Goal: Transaction & Acquisition: Purchase product/service

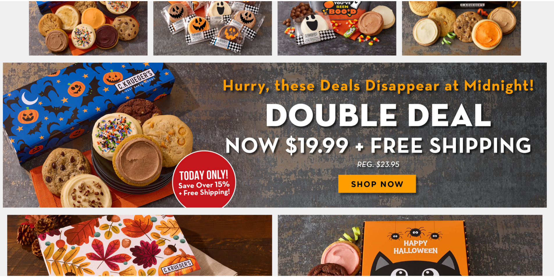
scroll to position [349, 0]
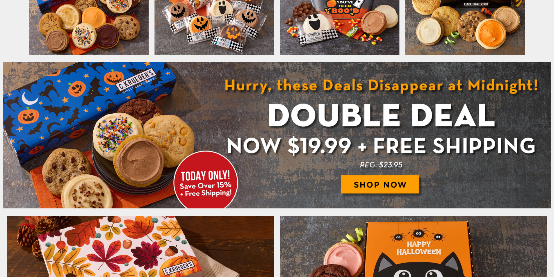
click at [382, 179] on img at bounding box center [277, 135] width 548 height 146
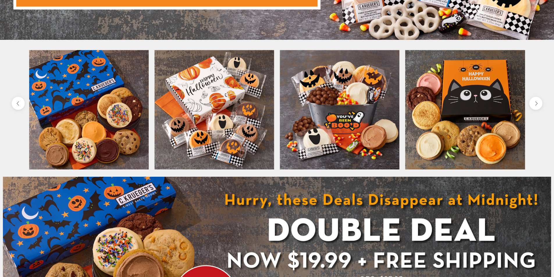
scroll to position [175, 0]
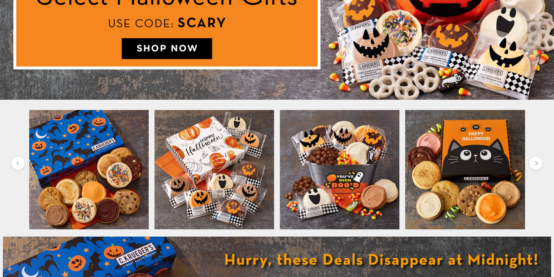
click at [234, 164] on img at bounding box center [214, 170] width 120 height 120
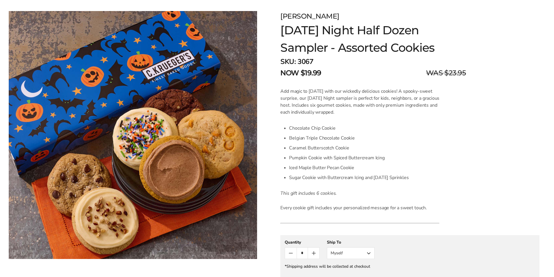
scroll to position [116, 0]
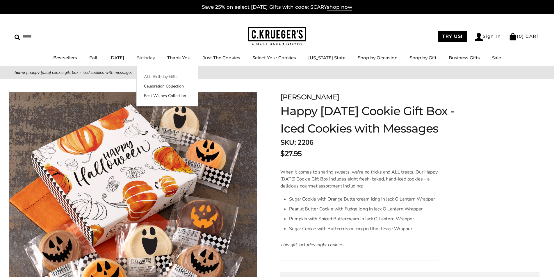
click at [170, 75] on link "ALL Birthday Gifts" at bounding box center [167, 77] width 61 height 6
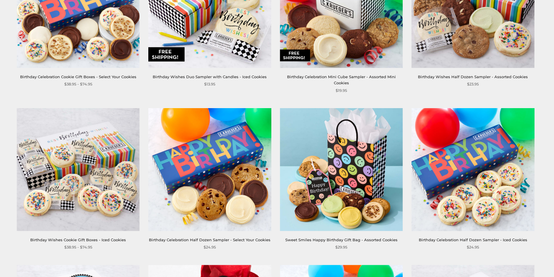
scroll to position [524, 0]
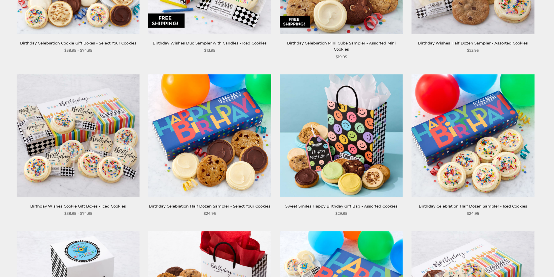
click at [86, 140] on img at bounding box center [78, 135] width 123 height 123
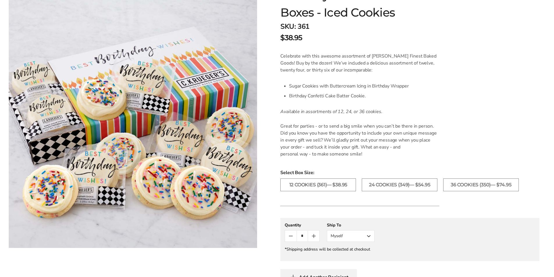
scroll to position [145, 0]
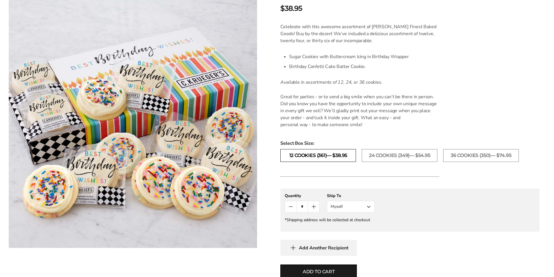
click at [342, 157] on label "12 Cookies (361)— $38.95" at bounding box center [318, 155] width 76 height 13
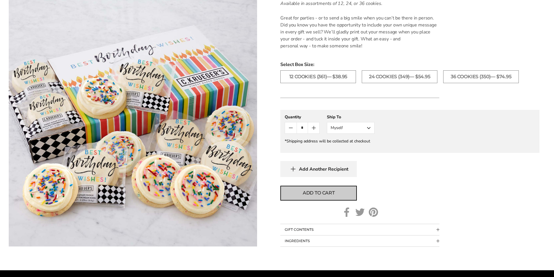
scroll to position [233, 0]
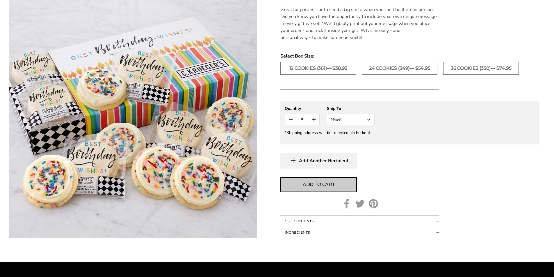
click at [335, 183] on span "Add to cart" at bounding box center [319, 184] width 32 height 7
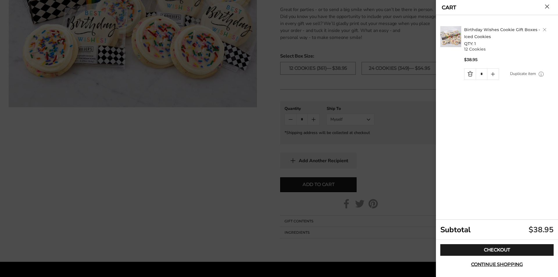
click at [368, 119] on div at bounding box center [279, 138] width 558 height 277
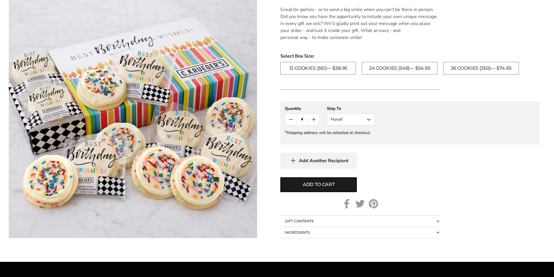
click at [368, 119] on button "Myself" at bounding box center [351, 120] width 48 height 12
click at [356, 141] on button "Other Recipient" at bounding box center [350, 141] width 47 height 10
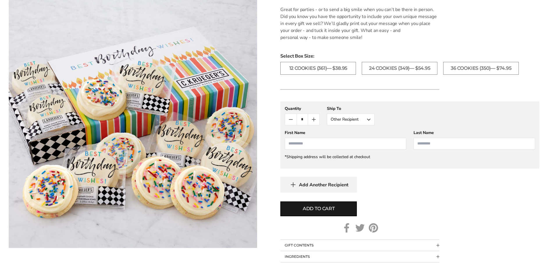
click at [341, 143] on input "First Name" at bounding box center [346, 144] width 122 height 12
type input "********"
click at [429, 145] on input "Last Name" at bounding box center [475, 144] width 122 height 12
type input "********"
click at [320, 210] on span "Add to cart" at bounding box center [319, 208] width 32 height 7
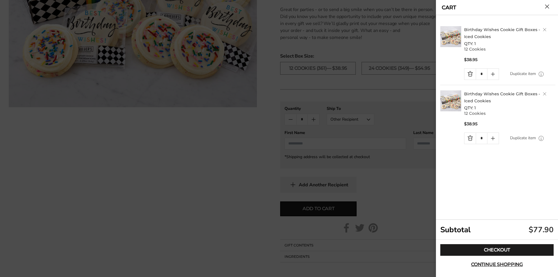
click at [546, 95] on link "Delete product" at bounding box center [544, 93] width 3 height 3
click at [394, 49] on div at bounding box center [279, 138] width 558 height 277
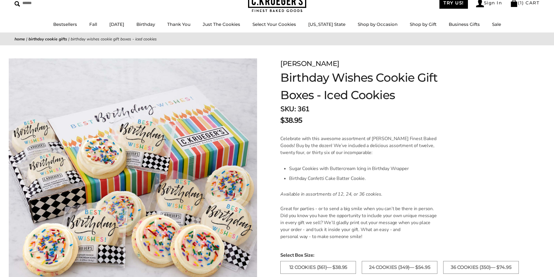
scroll to position [0, 0]
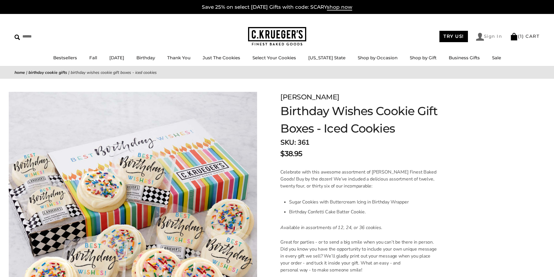
click at [488, 36] on link "Sign In" at bounding box center [489, 37] width 26 height 8
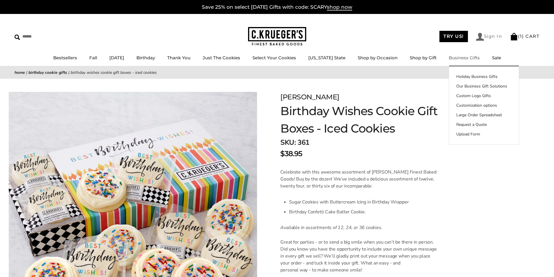
click at [492, 38] on link "Sign In" at bounding box center [489, 37] width 26 height 8
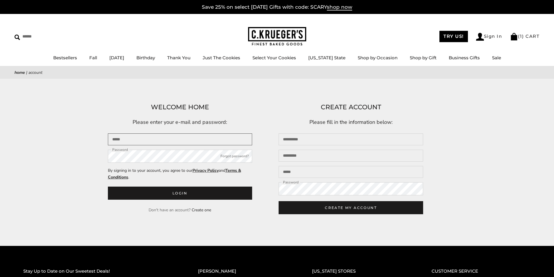
click at [125, 141] on input "Email" at bounding box center [180, 140] width 145 height 12
click at [230, 155] on button "Forgot password?" at bounding box center [234, 157] width 28 height 6
click at [129, 139] on input "Email" at bounding box center [180, 140] width 145 height 12
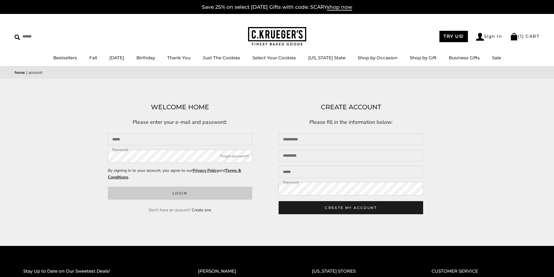
click at [167, 195] on button "Login" at bounding box center [180, 193] width 145 height 13
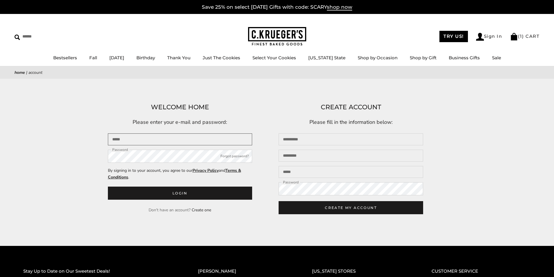
click at [124, 138] on input "Email" at bounding box center [180, 140] width 145 height 12
type input "**********"
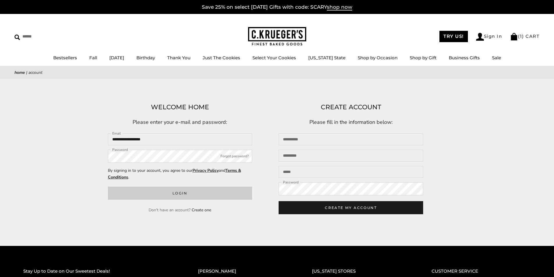
click at [186, 195] on button "Login" at bounding box center [180, 193] width 145 height 13
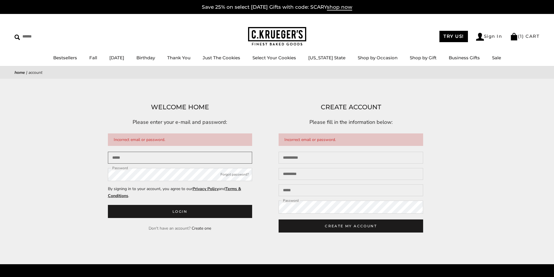
click at [134, 159] on input "Email" at bounding box center [180, 158] width 145 height 12
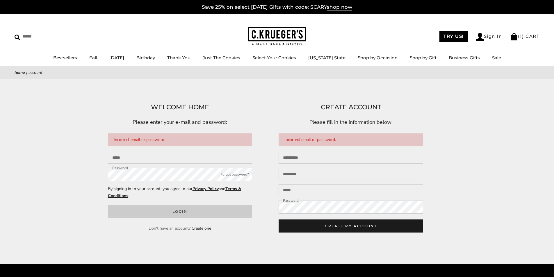
click at [177, 211] on button "Login" at bounding box center [180, 211] width 145 height 13
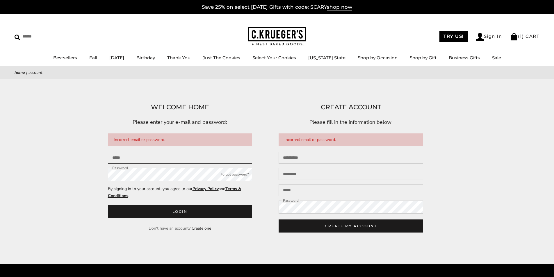
click at [161, 152] on input "Email" at bounding box center [180, 158] width 145 height 12
type input "**********"
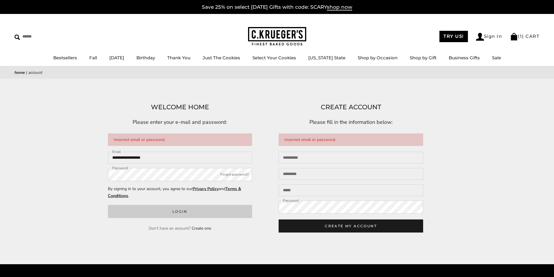
click at [168, 210] on button "Login" at bounding box center [180, 211] width 145 height 13
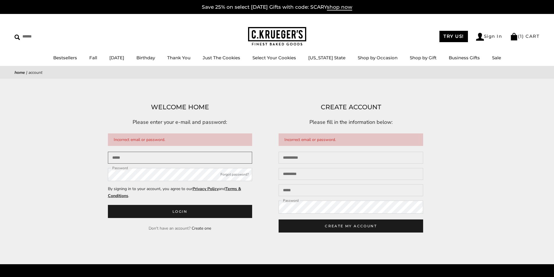
click at [124, 156] on input "Email" at bounding box center [180, 158] width 145 height 12
click at [161, 161] on input "Email" at bounding box center [180, 158] width 145 height 12
type input "**********"
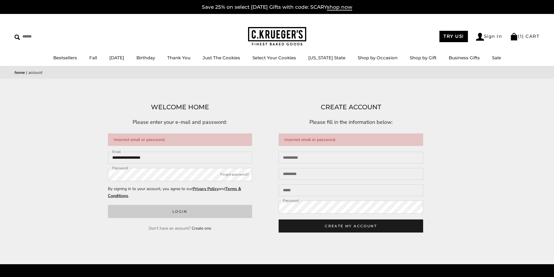
click at [170, 209] on button "Login" at bounding box center [180, 211] width 145 height 13
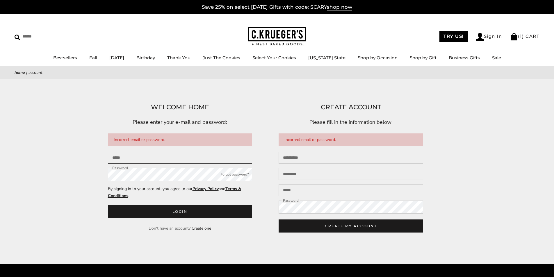
click at [167, 157] on input "Email" at bounding box center [180, 158] width 145 height 12
click at [238, 175] on button "Forgot password?" at bounding box center [234, 175] width 28 height 6
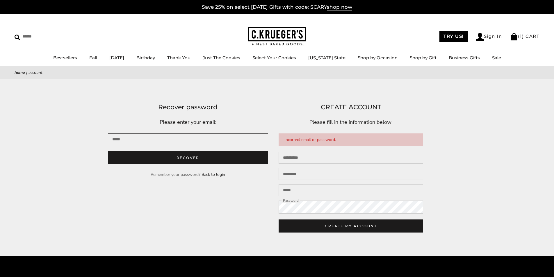
click at [144, 140] on input "Email" at bounding box center [188, 140] width 161 height 12
type input "**********"
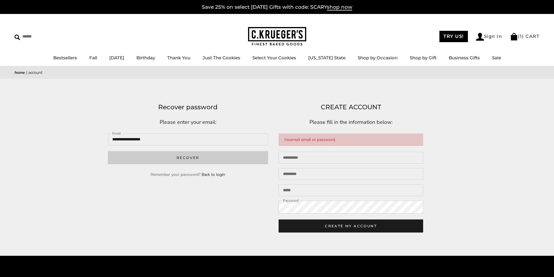
click at [179, 163] on button "Recover" at bounding box center [188, 157] width 161 height 13
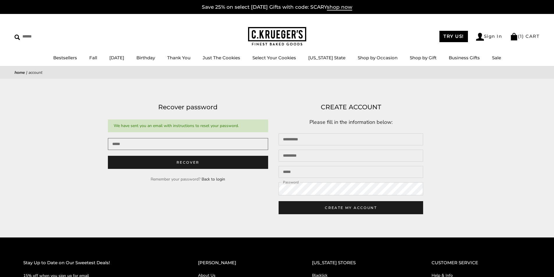
click at [158, 146] on input "Email" at bounding box center [188, 144] width 161 height 12
click at [149, 146] on input "Email" at bounding box center [188, 144] width 161 height 12
click at [142, 145] on input "Email" at bounding box center [188, 144] width 161 height 12
type input "**********"
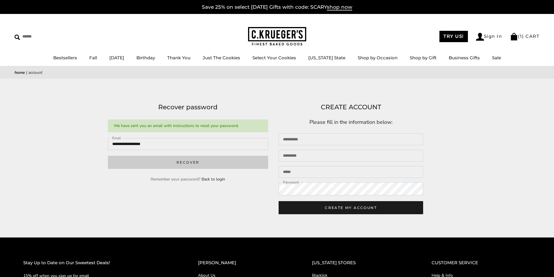
click at [192, 164] on button "Recover" at bounding box center [188, 162] width 161 height 13
